Goal: Check status

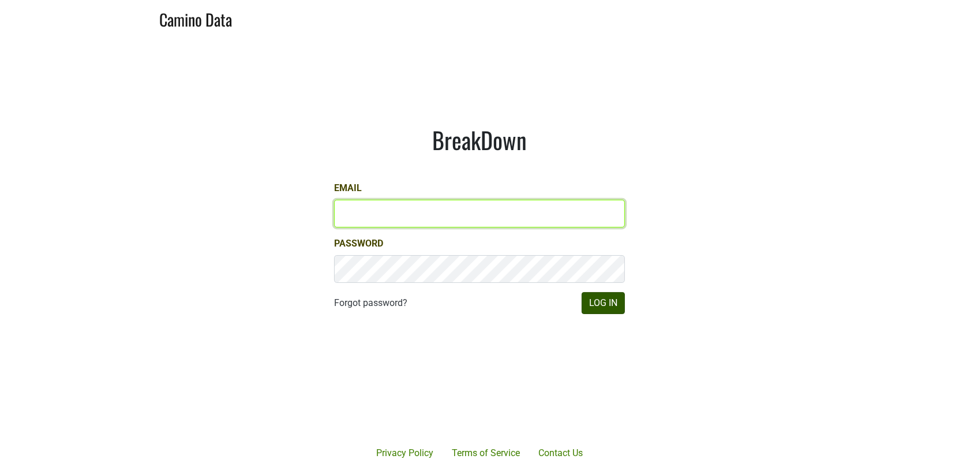
type input "[EMAIL_ADDRESS][DOMAIN_NAME]"
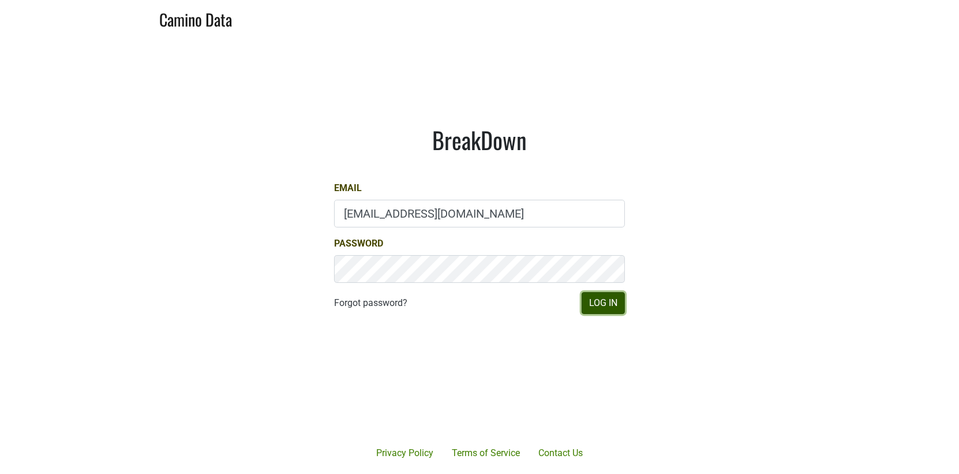
click at [600, 308] on button "Log In" at bounding box center [603, 303] width 43 height 22
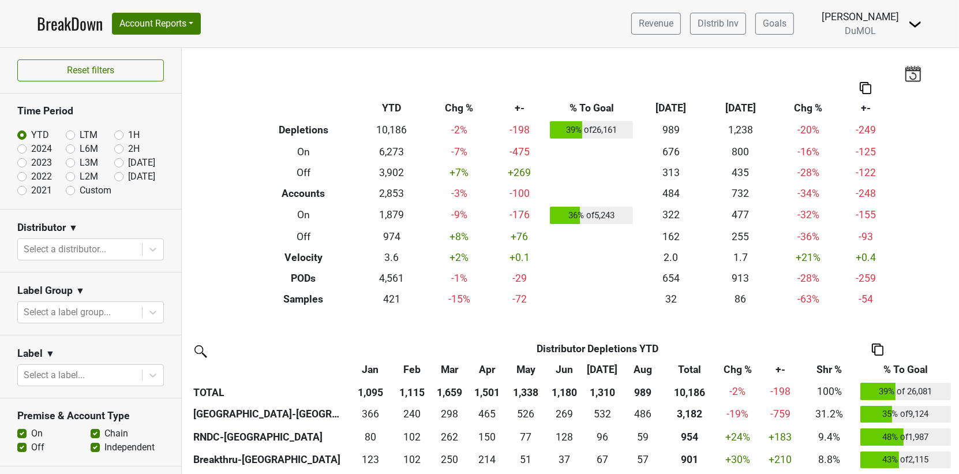
click at [912, 76] on img at bounding box center [912, 73] width 17 height 16
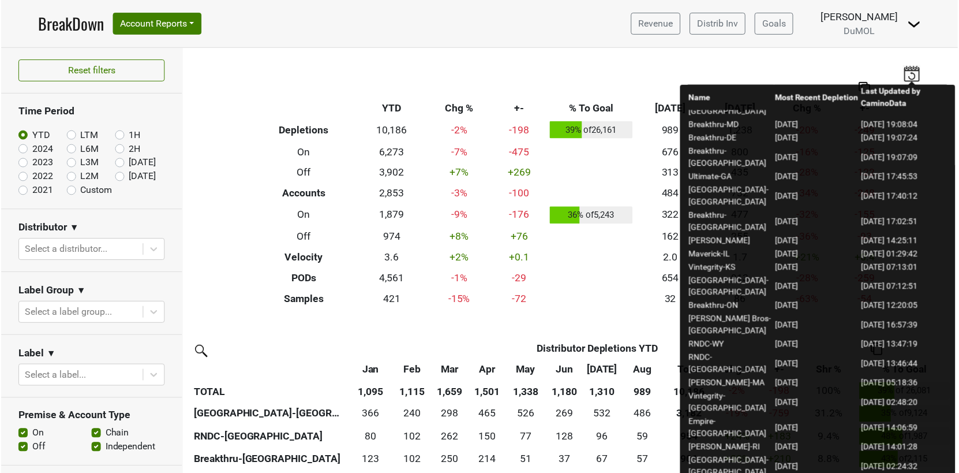
scroll to position [373, 0]
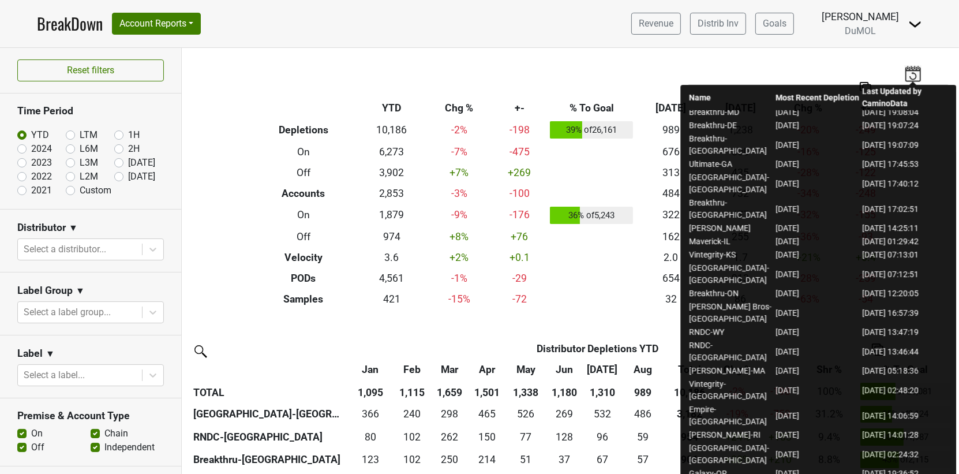
drag, startPoint x: 788, startPoint y: 334, endPoint x: 832, endPoint y: 331, distance: 44.6
click at [866, 66] on div "Filters Breakdown Type YTD Chg % +- % To Goal Aug ‘25 Aug ‘24 Chg % +- Depletio…" at bounding box center [570, 261] width 777 height 426
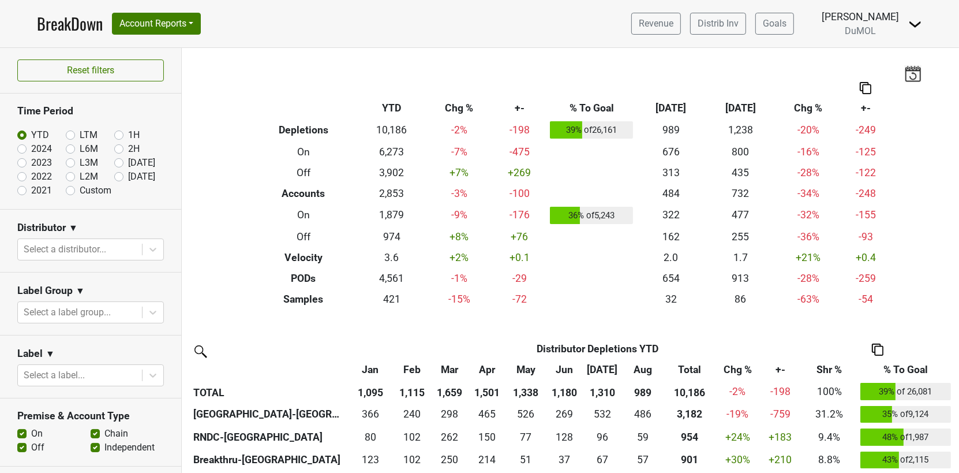
click at [910, 77] on img at bounding box center [912, 73] width 17 height 16
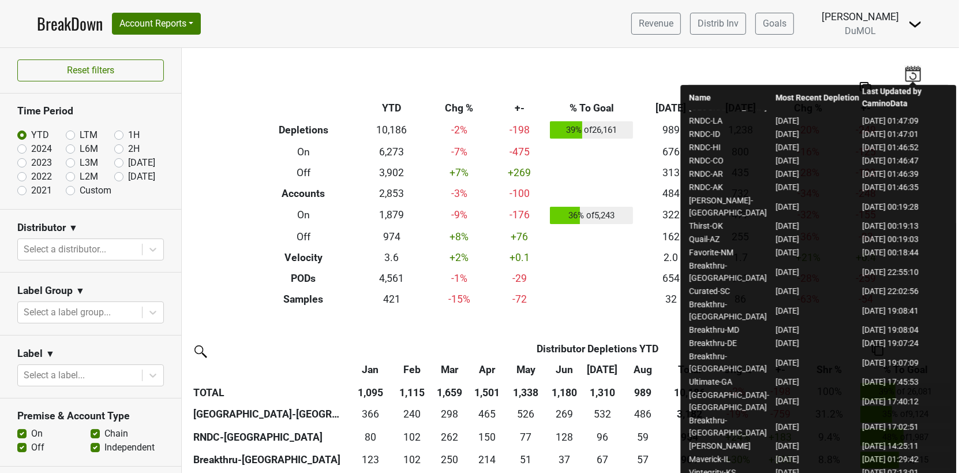
scroll to position [158, 0]
drag, startPoint x: 774, startPoint y: 387, endPoint x: 847, endPoint y: 396, distance: 73.2
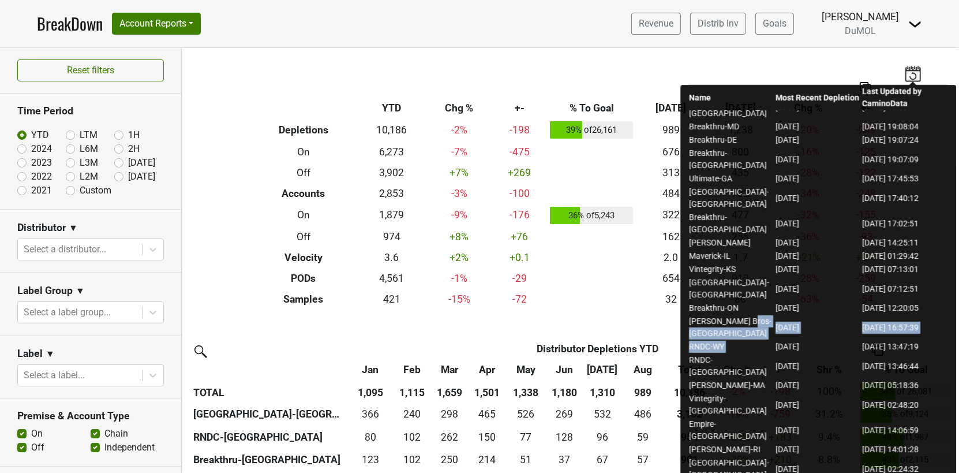
scroll to position [360, 0]
drag, startPoint x: 776, startPoint y: 399, endPoint x: 827, endPoint y: 399, distance: 51.4
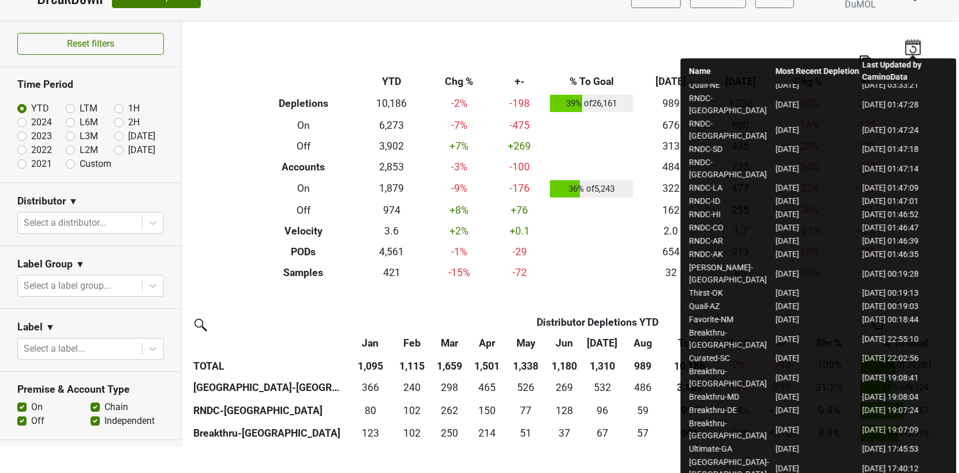
scroll to position [61, 0]
drag, startPoint x: 780, startPoint y: 169, endPoint x: 864, endPoint y: 167, distance: 84.8
click at [866, 209] on tr "RNDC-HI 2025-08-31 2025-09-03 01:46:52" at bounding box center [818, 215] width 260 height 13
click at [677, 36] on div "Filters Breakdown Type YTD Chg % +- % To Goal Aug ‘25 Aug ‘24 Chg % +- Depletio…" at bounding box center [570, 233] width 777 height 425
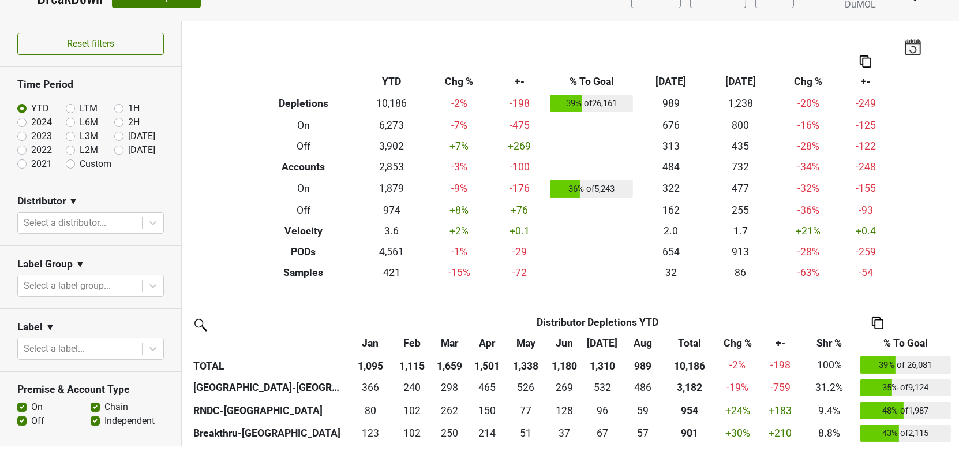
scroll to position [0, 0]
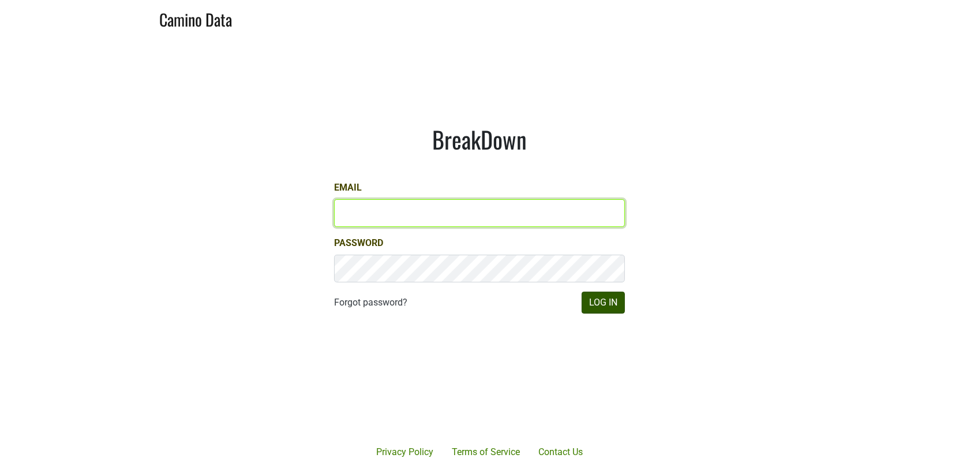
type input "[EMAIL_ADDRESS][DOMAIN_NAME]"
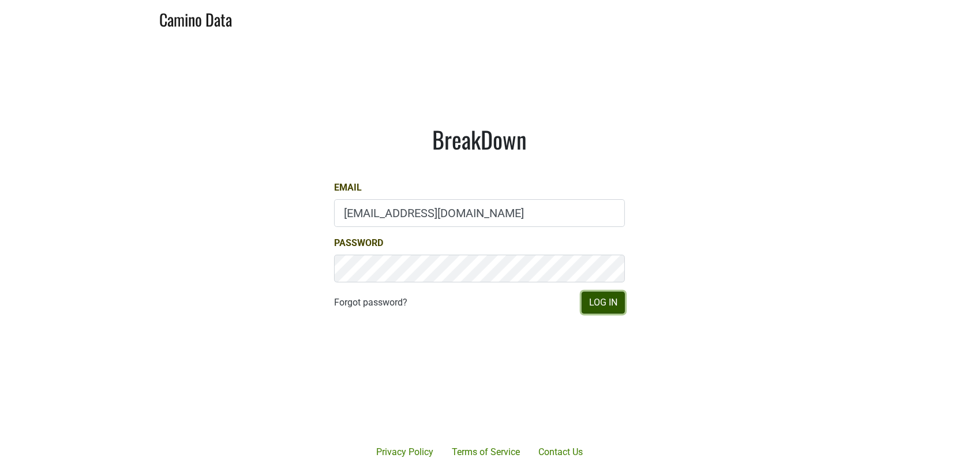
click at [615, 306] on button "Log In" at bounding box center [603, 302] width 43 height 22
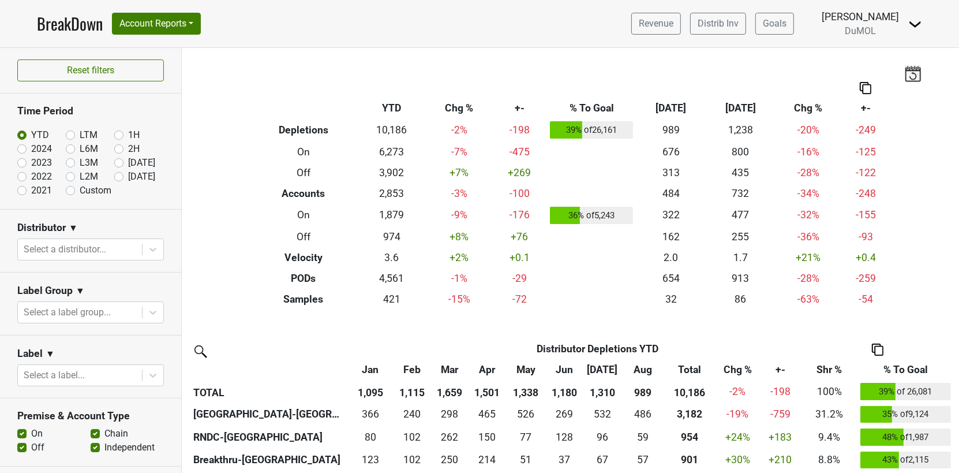
scroll to position [10, 0]
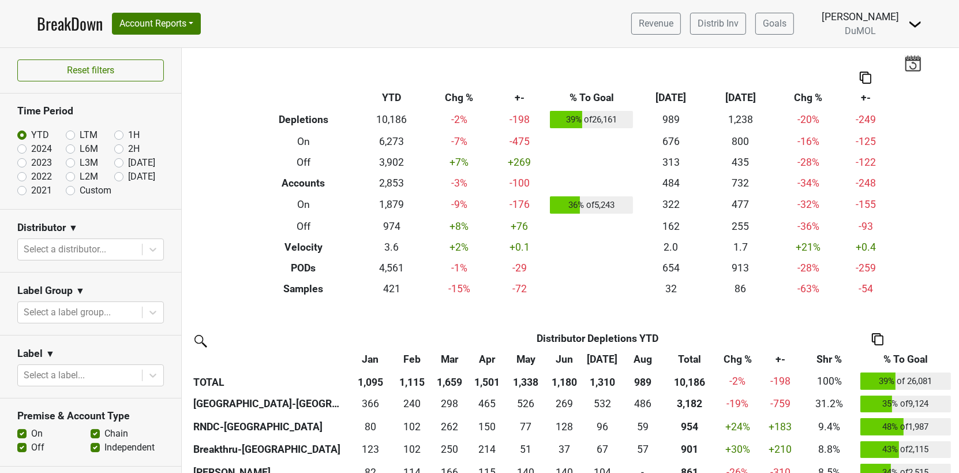
click at [128, 163] on label "Aug '25" at bounding box center [141, 163] width 27 height 14
click at [117, 163] on input "Aug '25" at bounding box center [137, 162] width 46 height 12
radio input "true"
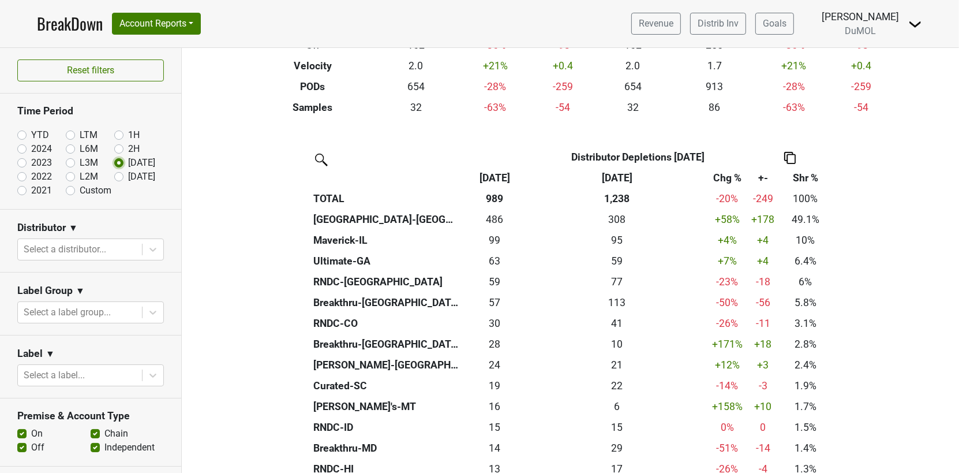
scroll to position [185, 0]
